Goal: Task Accomplishment & Management: Use online tool/utility

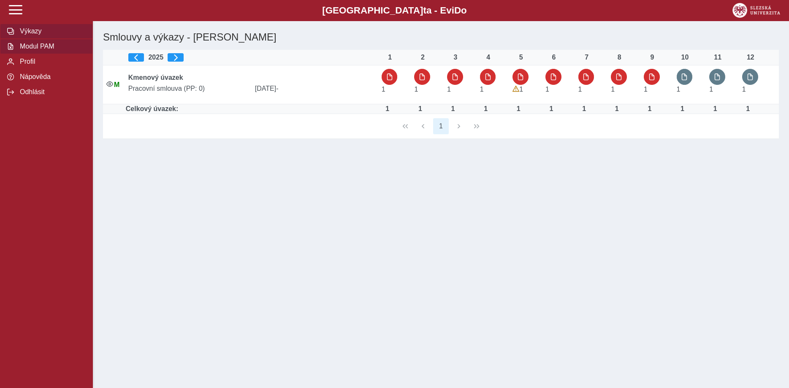
click at [40, 50] on span "Modul PAM" at bounding box center [51, 47] width 68 height 8
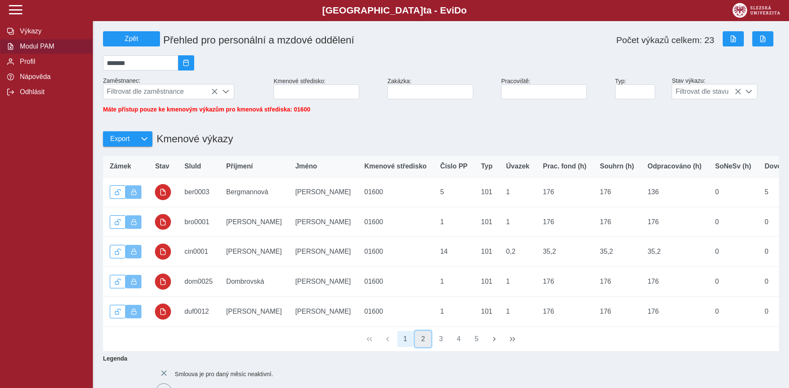
click at [423, 347] on button "2" at bounding box center [423, 339] width 16 height 16
click at [439, 346] on button "3" at bounding box center [441, 339] width 16 height 16
click at [454, 344] on button "4" at bounding box center [459, 339] width 16 height 16
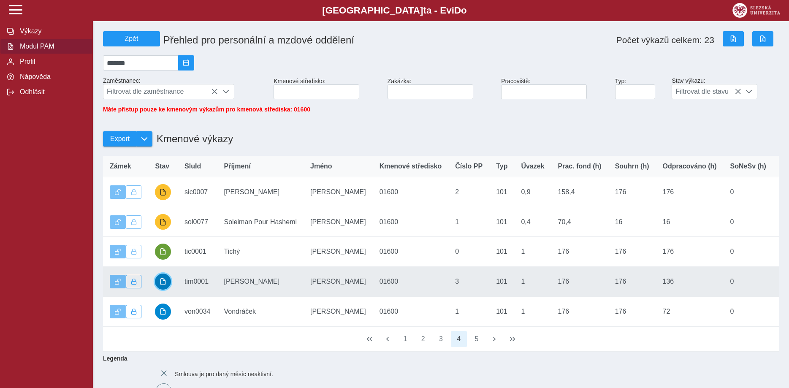
click at [166, 285] on span "button" at bounding box center [163, 281] width 7 height 7
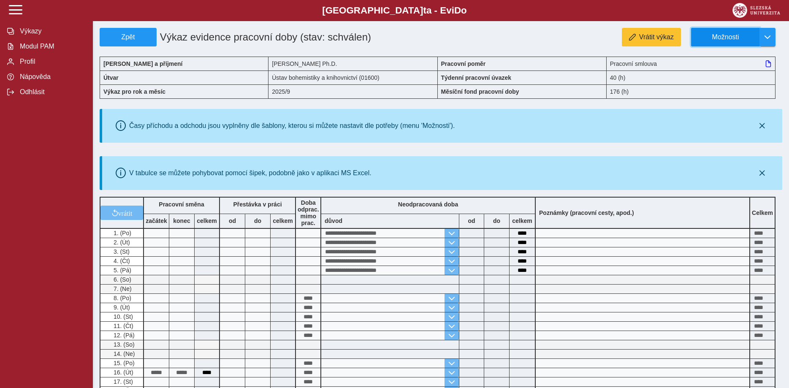
click at [725, 37] on span "Možnosti" at bounding box center [725, 37] width 54 height 8
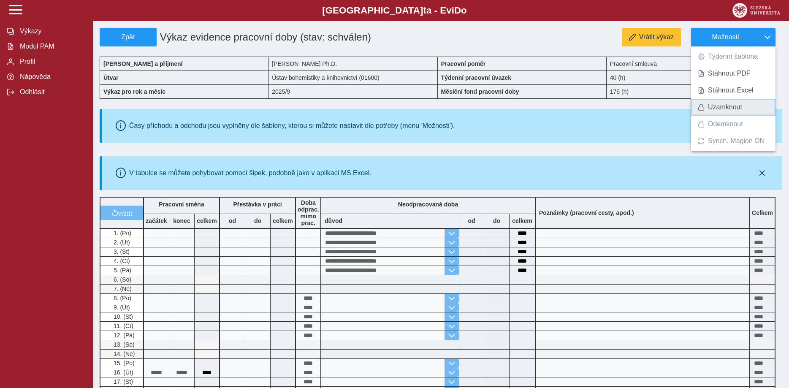
click at [721, 105] on span "Uzamknout" at bounding box center [725, 107] width 34 height 7
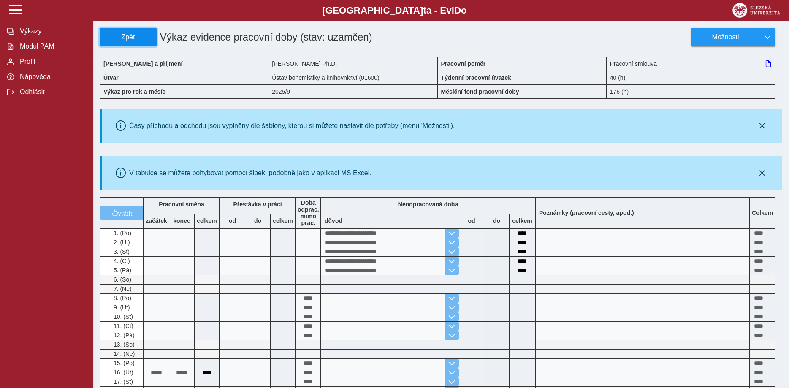
click at [120, 35] on span "Zpět" at bounding box center [127, 37] width 49 height 8
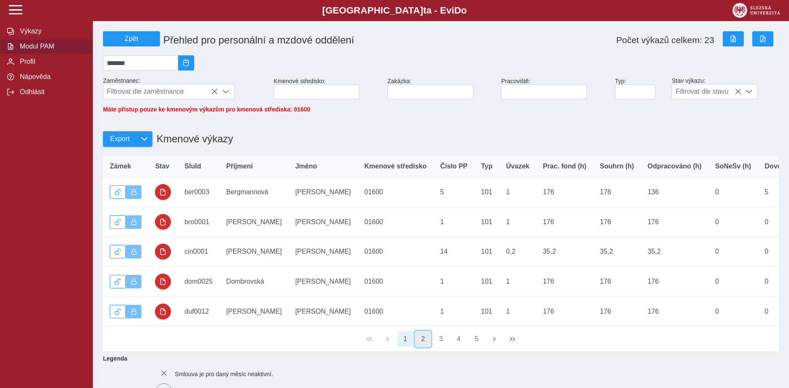
click at [420, 346] on button "2" at bounding box center [423, 339] width 16 height 16
click at [438, 345] on button "3" at bounding box center [441, 339] width 16 height 16
click at [458, 346] on button "4" at bounding box center [459, 339] width 16 height 16
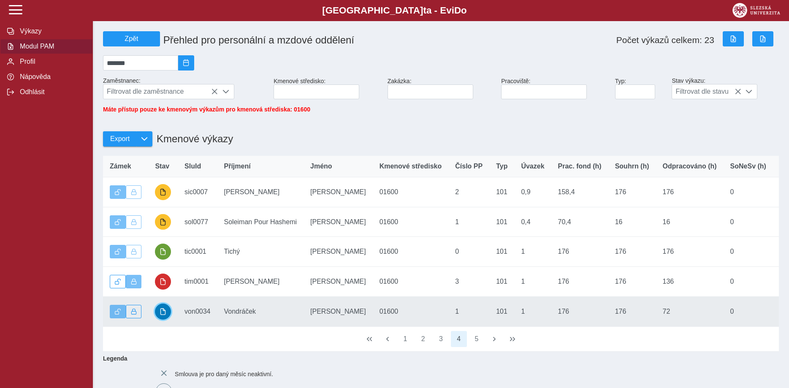
click at [161, 315] on span "button" at bounding box center [163, 311] width 7 height 7
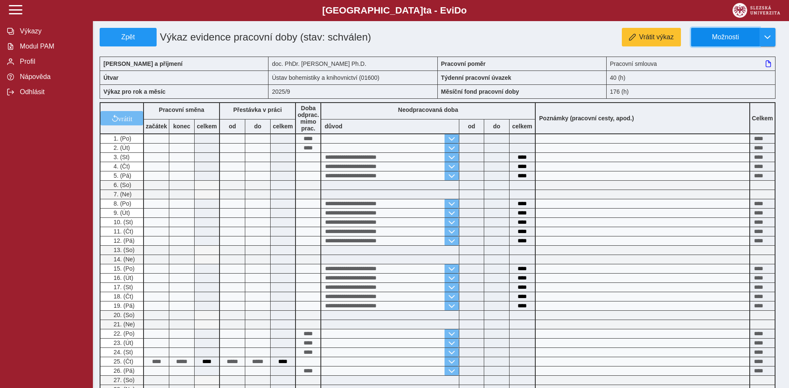
click at [736, 37] on span "Možnosti" at bounding box center [725, 37] width 54 height 8
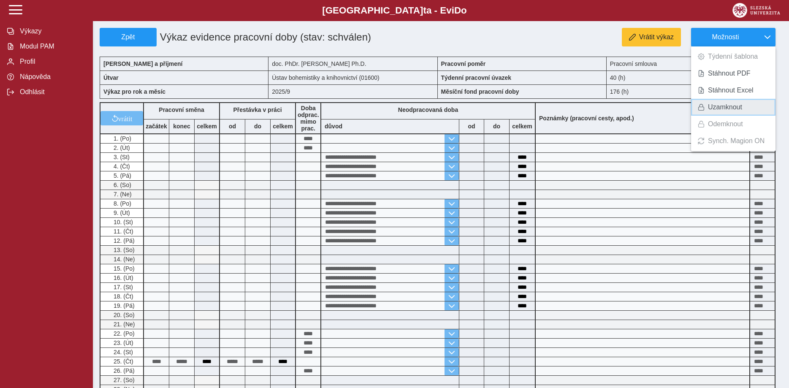
click at [718, 104] on span "Uzamknout" at bounding box center [725, 107] width 34 height 7
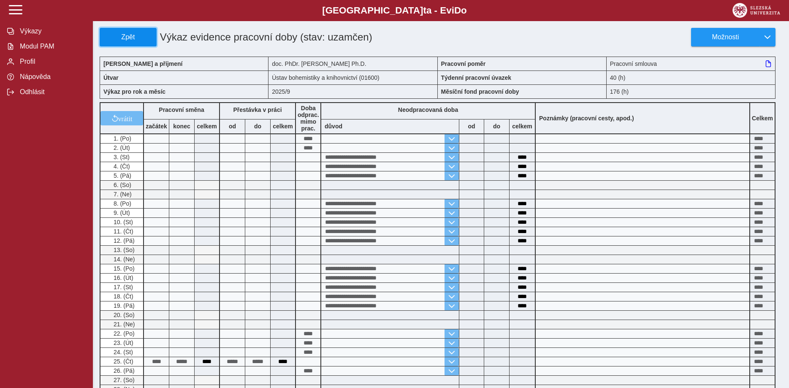
click at [124, 36] on span "Zpět" at bounding box center [127, 37] width 49 height 8
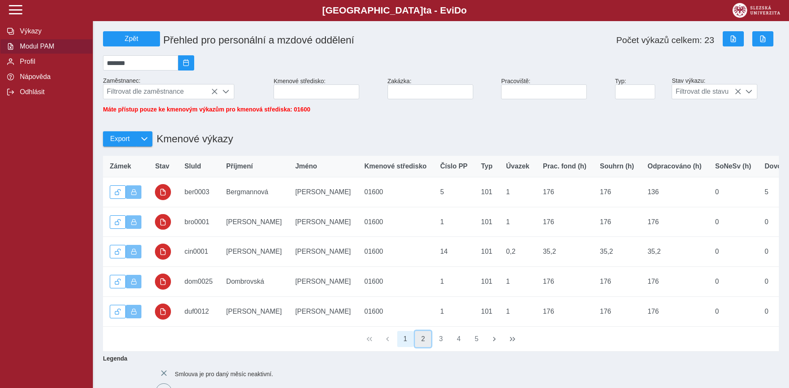
click at [424, 344] on button "2" at bounding box center [423, 339] width 16 height 16
click at [439, 343] on button "3" at bounding box center [441, 339] width 16 height 16
click at [457, 344] on button "4" at bounding box center [459, 339] width 16 height 16
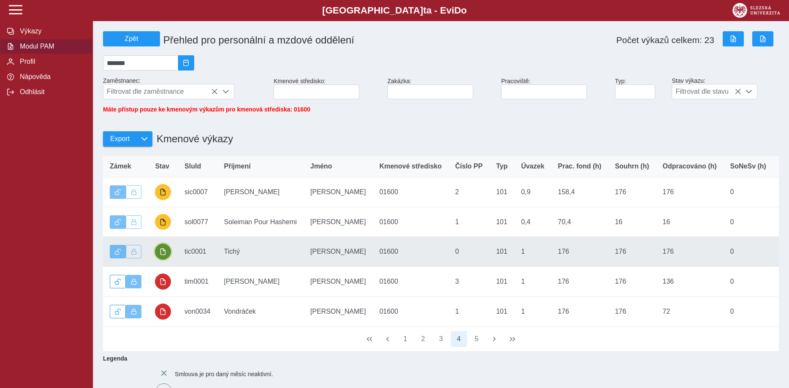
click at [163, 255] on span "button" at bounding box center [163, 251] width 7 height 7
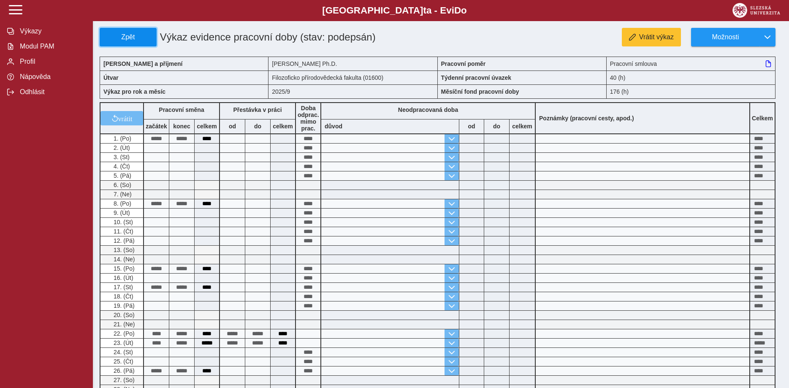
click at [122, 34] on span "Zpět" at bounding box center [127, 37] width 49 height 8
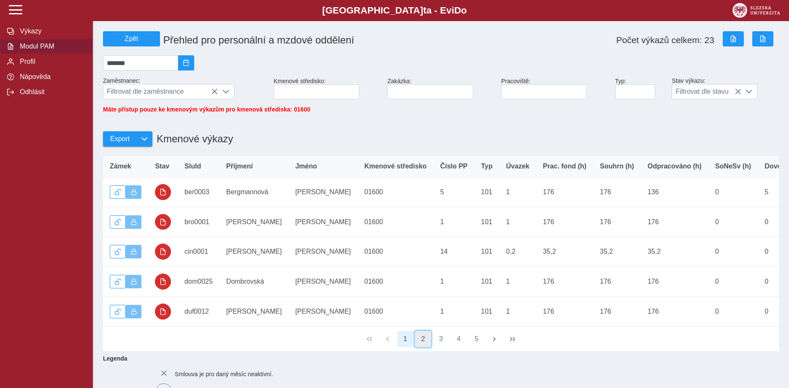
click at [424, 345] on button "2" at bounding box center [423, 339] width 16 height 16
click at [440, 344] on button "3" at bounding box center [441, 339] width 16 height 16
click at [458, 344] on button "4" at bounding box center [459, 339] width 16 height 16
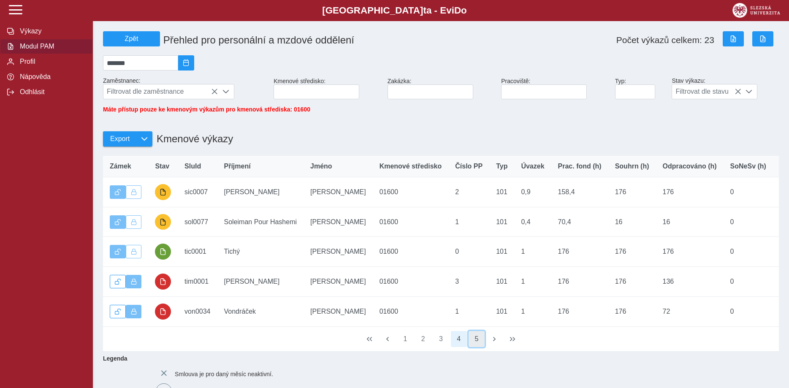
click at [474, 345] on button "5" at bounding box center [476, 339] width 16 height 16
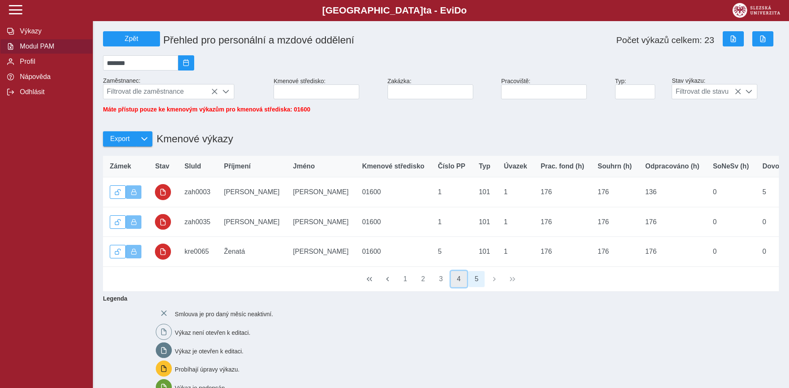
click at [457, 285] on button "4" at bounding box center [459, 279] width 16 height 16
